Goal: Information Seeking & Learning: Learn about a topic

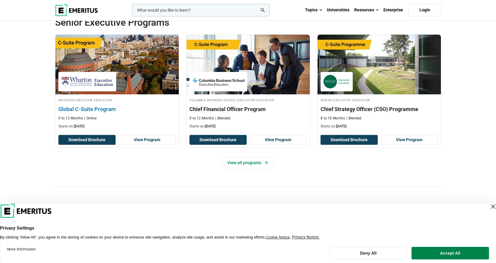
scroll to position [238, 0]
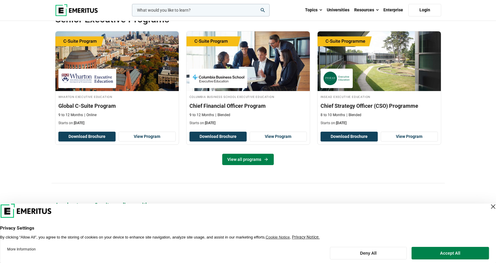
click at [266, 162] on icon at bounding box center [266, 159] width 5 height 5
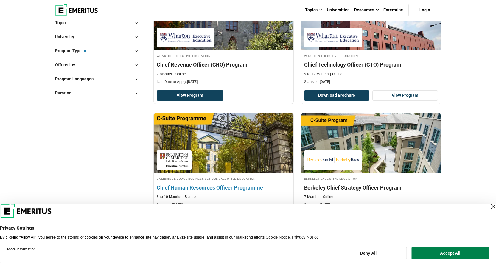
scroll to position [60, 0]
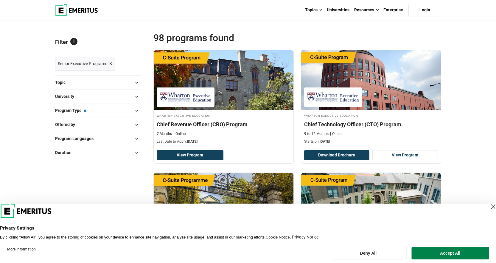
click at [73, 107] on button "Program Type — Senior Executive Programs" at bounding box center [98, 110] width 86 height 9
click at [72, 112] on span "Program Type — Senior Executive Programs" at bounding box center [70, 110] width 31 height 7
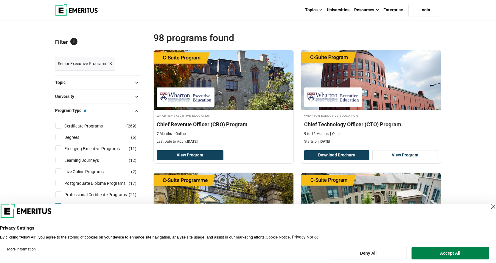
click at [56, 137] on input "Degrees ( 6 )" at bounding box center [58, 137] width 6 height 6
checkbox input "true"
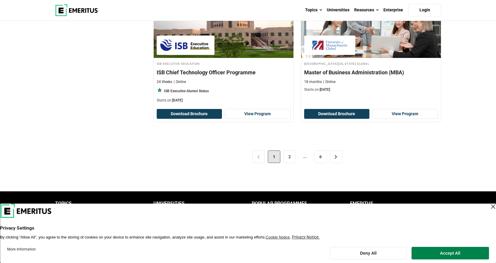
scroll to position [1282, 0]
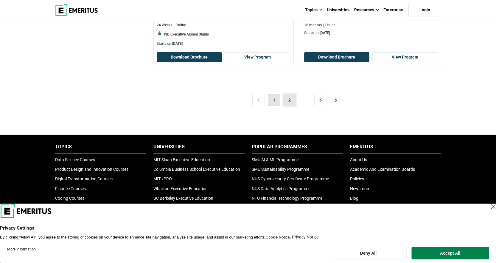
click at [288, 99] on link "2" at bounding box center [289, 100] width 13 height 13
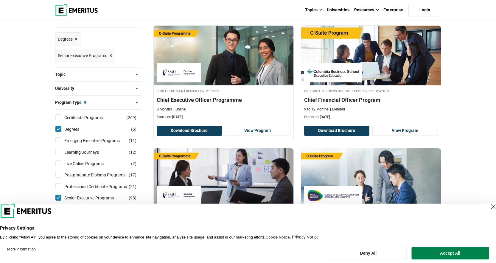
scroll to position [89, 0]
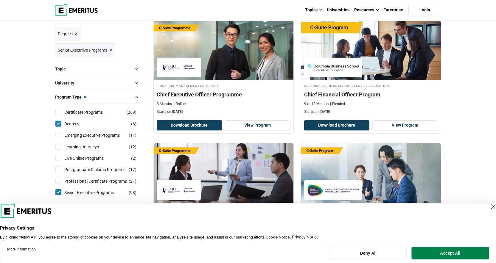
click at [489, 208] on div "Close Layer" at bounding box center [493, 206] width 8 height 8
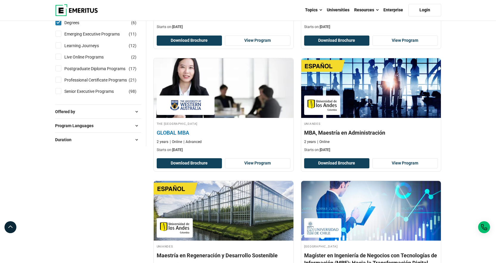
scroll to position [179, 0]
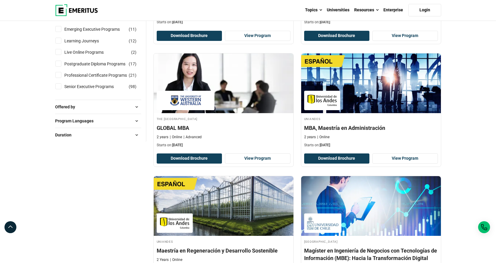
click at [58, 123] on span "Program Languages" at bounding box center [76, 120] width 43 height 7
click at [58, 139] on li "English ( 3 )" at bounding box center [98, 135] width 86 height 11
click at [59, 133] on input "English ( 3 )" at bounding box center [58, 136] width 6 height 6
checkbox input "true"
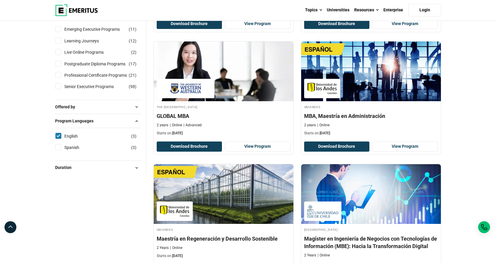
scroll to position [205, 0]
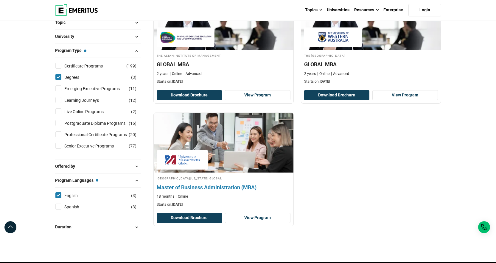
scroll to position [89, 0]
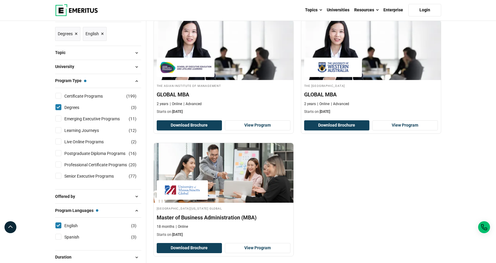
click at [57, 107] on input "Degrees ( 3 )" at bounding box center [58, 107] width 6 height 6
checkbox input "false"
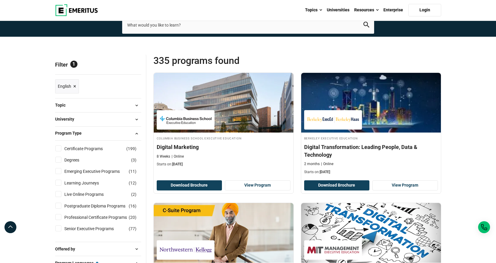
scroll to position [119, 0]
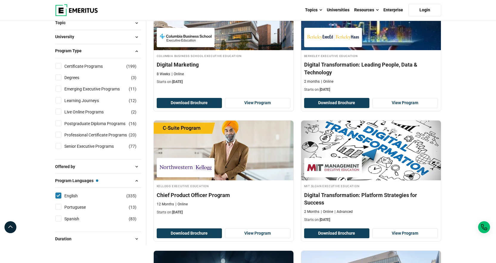
click at [58, 134] on input "Professional Certificate Programs ( 20 )" at bounding box center [58, 134] width 6 height 6
checkbox input "true"
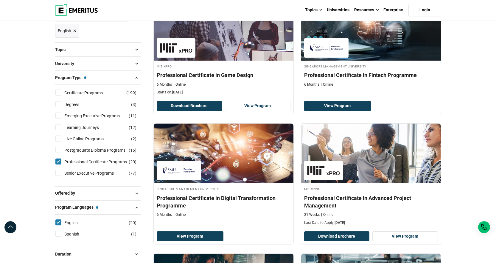
scroll to position [149, 0]
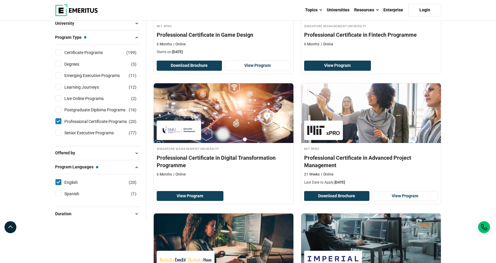
click at [62, 121] on label "Professional Certificate Programs ( 20 )" at bounding box center [101, 121] width 78 height 7
click at [61, 121] on input "Professional Certificate Programs ( 20 )" at bounding box center [58, 121] width 6 height 6
checkbox input "false"
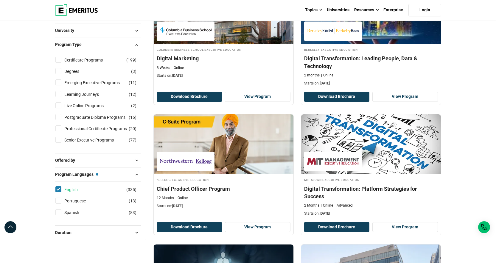
scroll to position [89, 0]
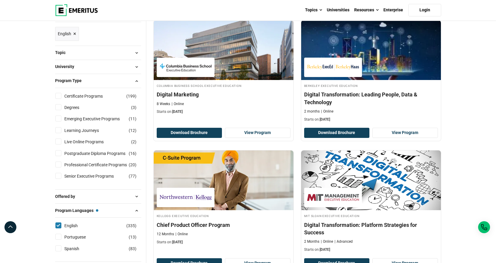
click at [60, 94] on input "Certificate Programs ( 199 )" at bounding box center [58, 96] width 6 height 6
checkbox input "true"
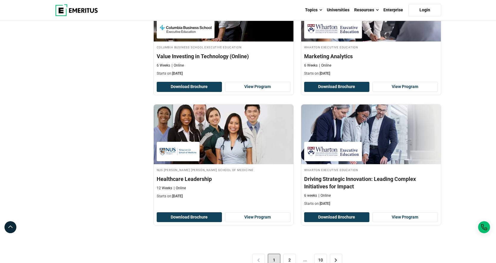
scroll to position [1192, 0]
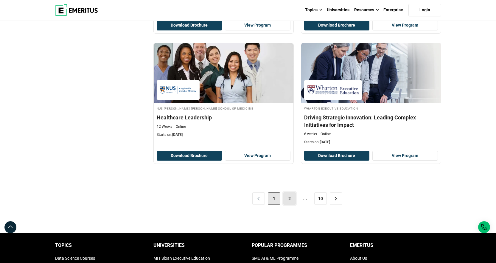
click at [292, 197] on link "2" at bounding box center [289, 198] width 13 height 13
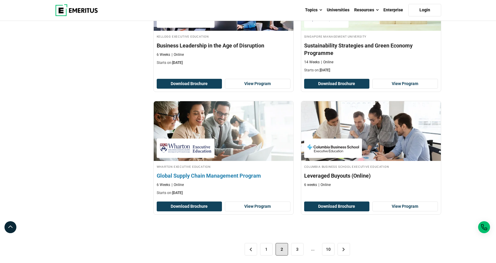
scroll to position [1192, 0]
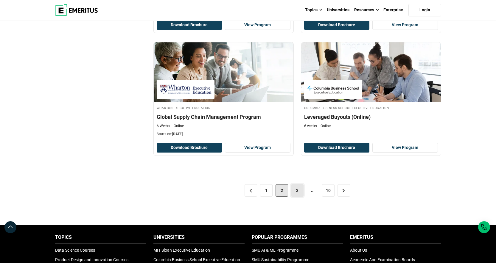
click at [295, 190] on link "3" at bounding box center [297, 190] width 13 height 13
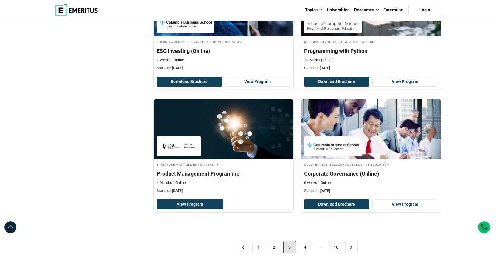
scroll to position [1192, 0]
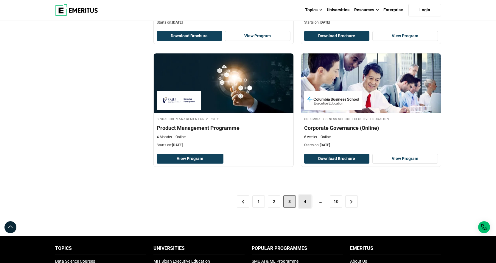
click at [308, 198] on link "4" at bounding box center [305, 201] width 13 height 13
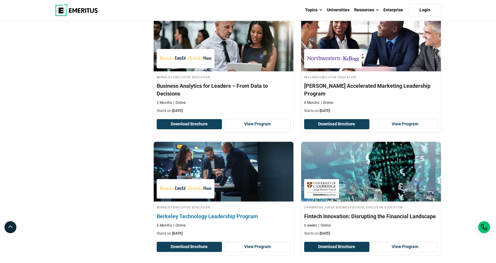
scroll to position [1192, 0]
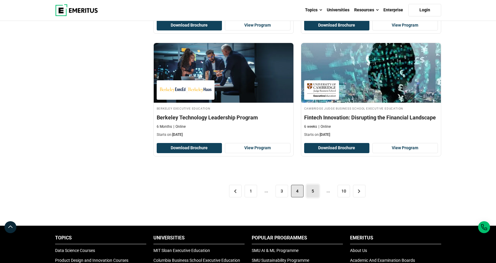
click at [311, 190] on link "5" at bounding box center [313, 190] width 13 height 13
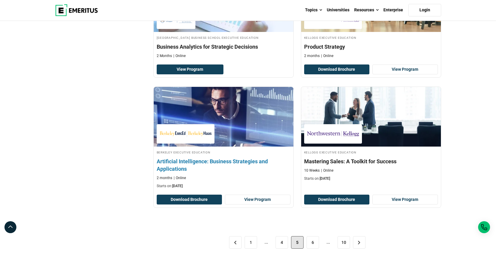
scroll to position [1133, 0]
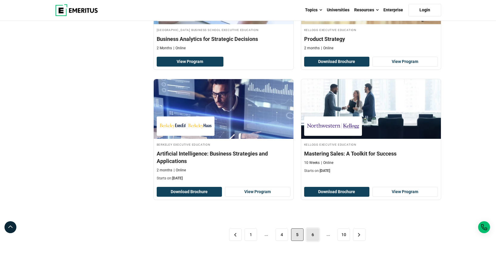
click at [314, 232] on link "6" at bounding box center [313, 234] width 13 height 13
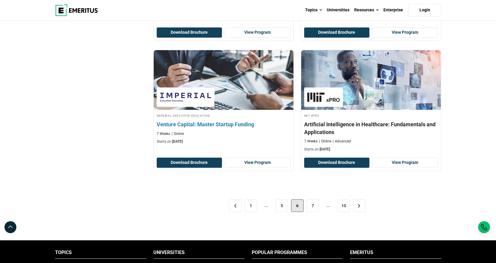
scroll to position [1222, 0]
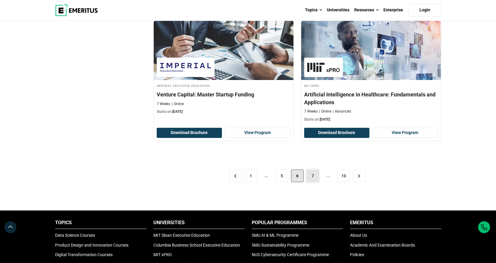
click at [311, 175] on link "7" at bounding box center [313, 175] width 13 height 13
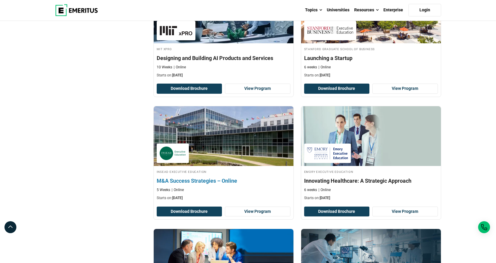
scroll to position [686, 0]
